Goal: Contribute content: Add original content to the website for others to see

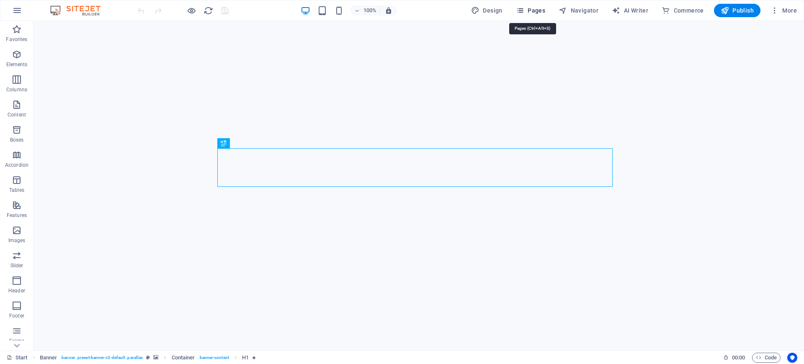
click at [527, 8] on span "Pages" at bounding box center [530, 10] width 29 height 8
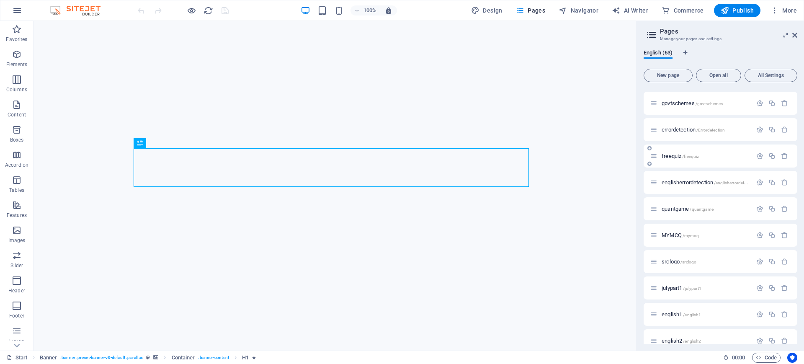
scroll to position [524, 0]
click at [674, 184] on span "MYMCQ /mymcq" at bounding box center [680, 184] width 37 height 6
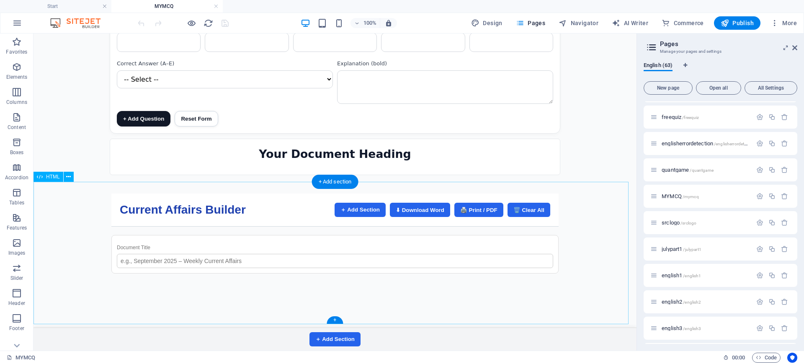
scroll to position [827, 0]
click at [70, 174] on icon at bounding box center [68, 176] width 5 height 9
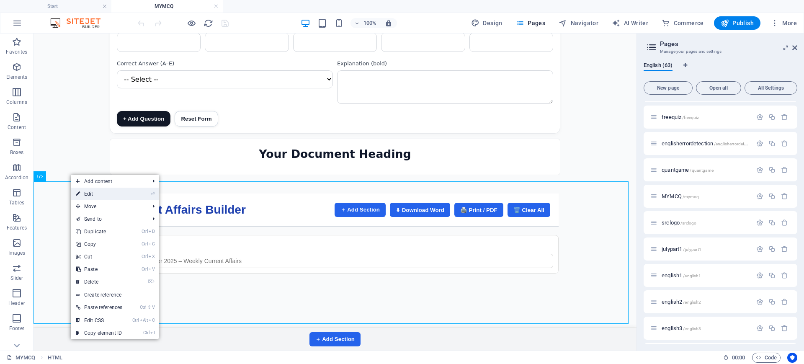
click at [94, 191] on link "⏎ Edit" at bounding box center [99, 194] width 57 height 13
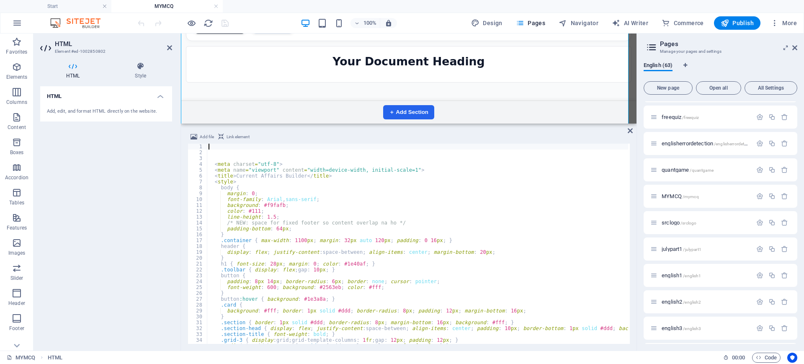
scroll to position [1001, 0]
click at [272, 230] on div "< meta charset = "utf-8" > < meta name = "viewport" content = "width=device-wid…" at bounding box center [429, 249] width 444 height 210
type textarea "padding-bottom: 64px;"
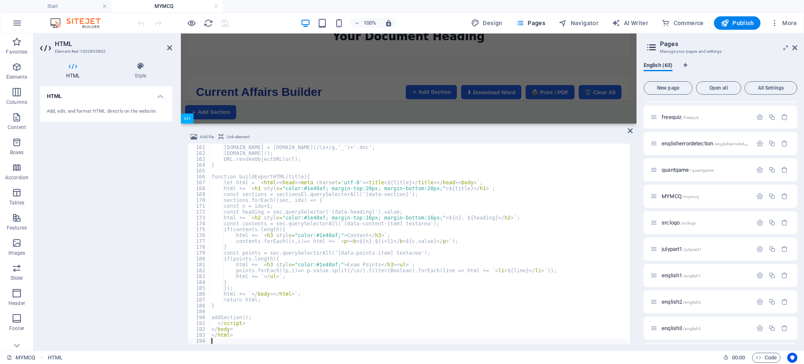
scroll to position [871, 0]
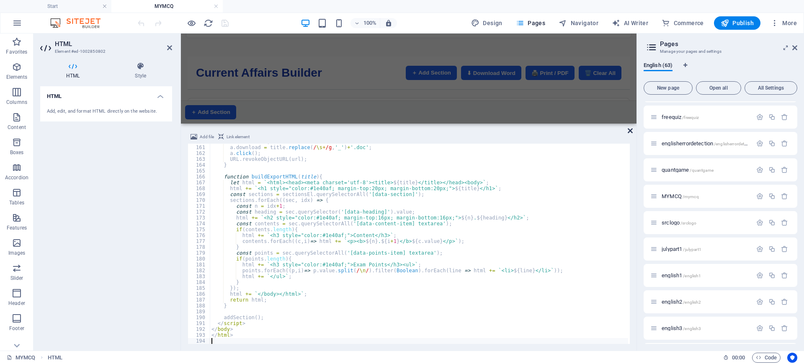
drag, startPoint x: 596, startPoint y: 97, endPoint x: 630, endPoint y: 130, distance: 47.4
click at [630, 130] on icon at bounding box center [630, 130] width 5 height 7
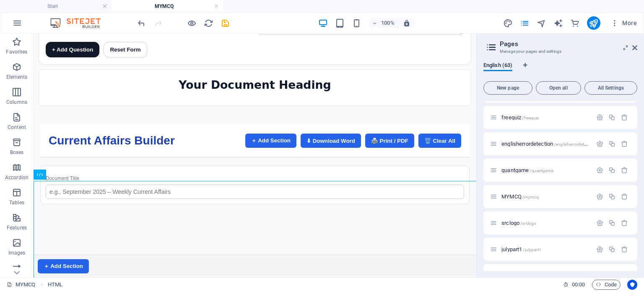
scroll to position [523, 0]
drag, startPoint x: 783, startPoint y: 35, endPoint x: 401, endPoint y: 110, distance: 389.0
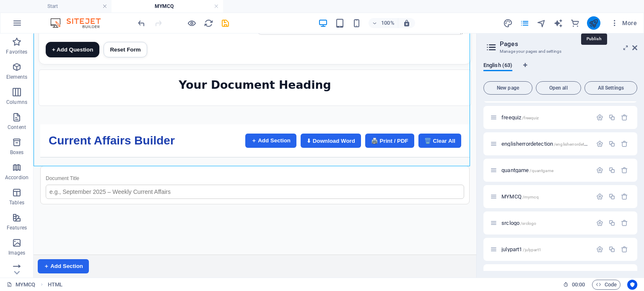
click at [595, 26] on icon "publish" at bounding box center [593, 23] width 10 height 10
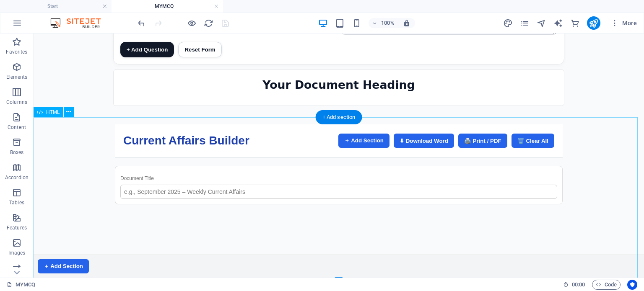
scroll to position [895, 0]
